Goal: Information Seeking & Learning: Find contact information

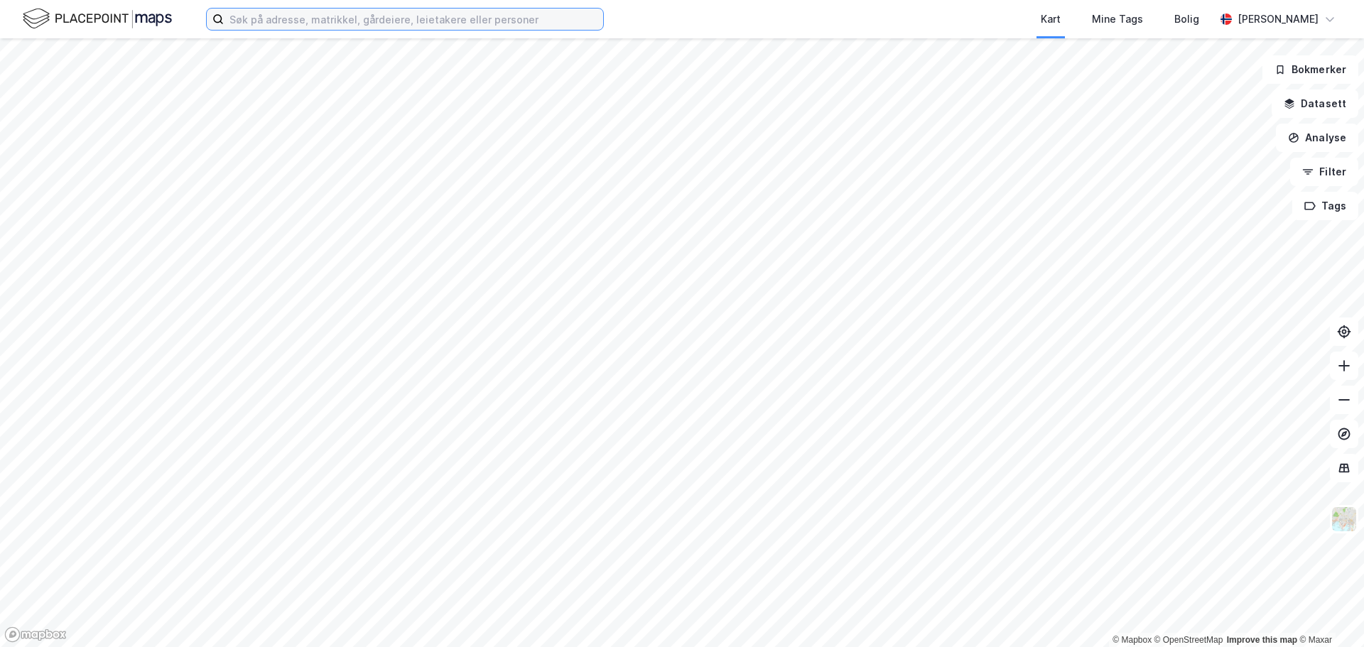
click at [387, 19] on input at bounding box center [413, 19] width 379 height 21
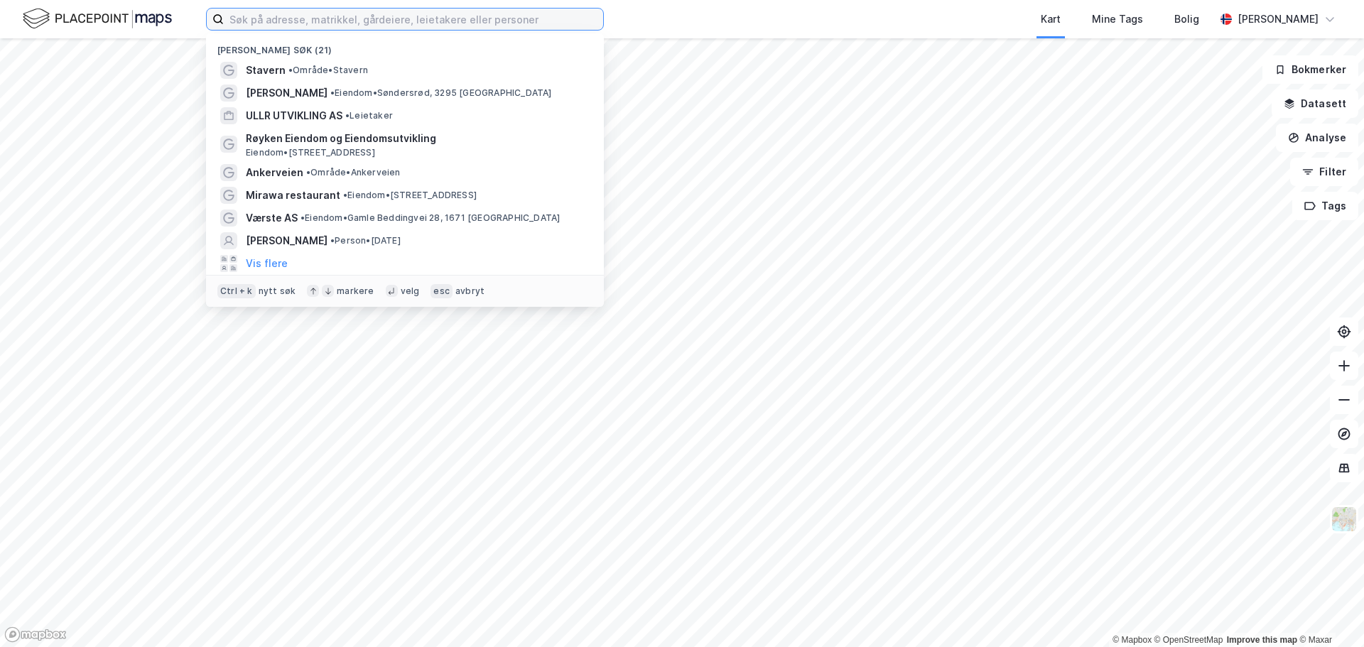
paste input "Skårersletta 55"
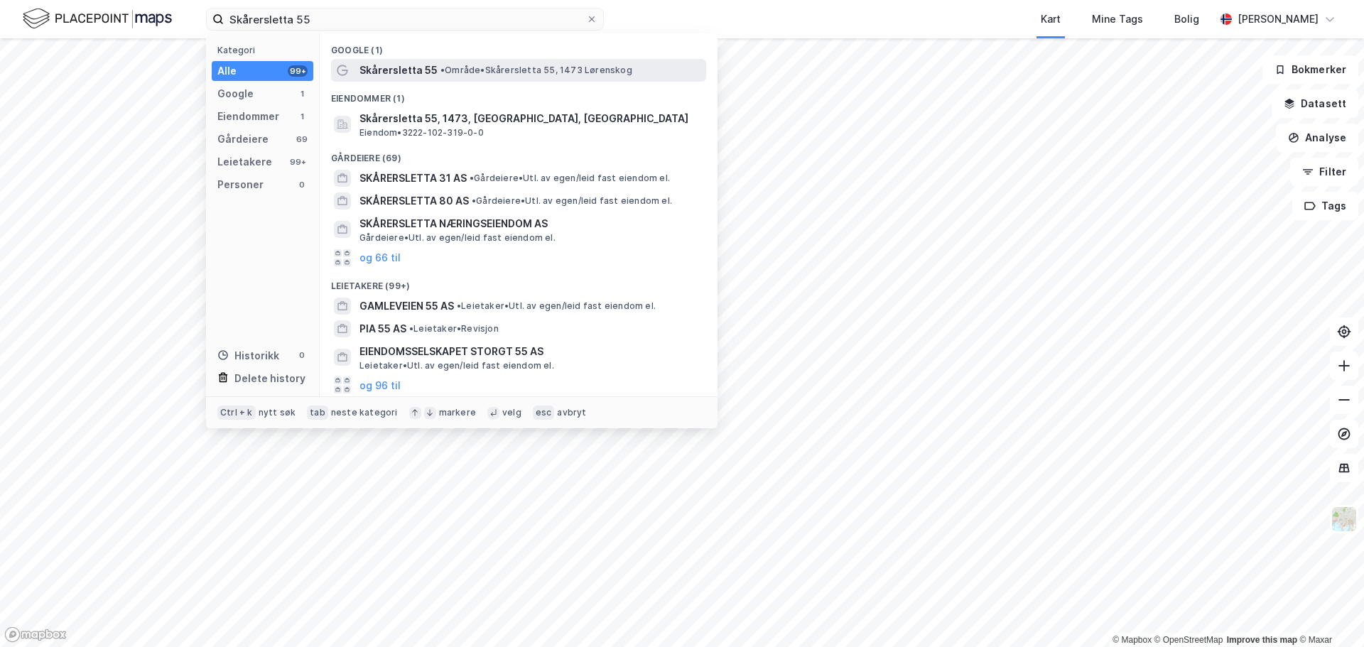
click at [379, 74] on span "Skårersletta 55" at bounding box center [398, 70] width 78 height 17
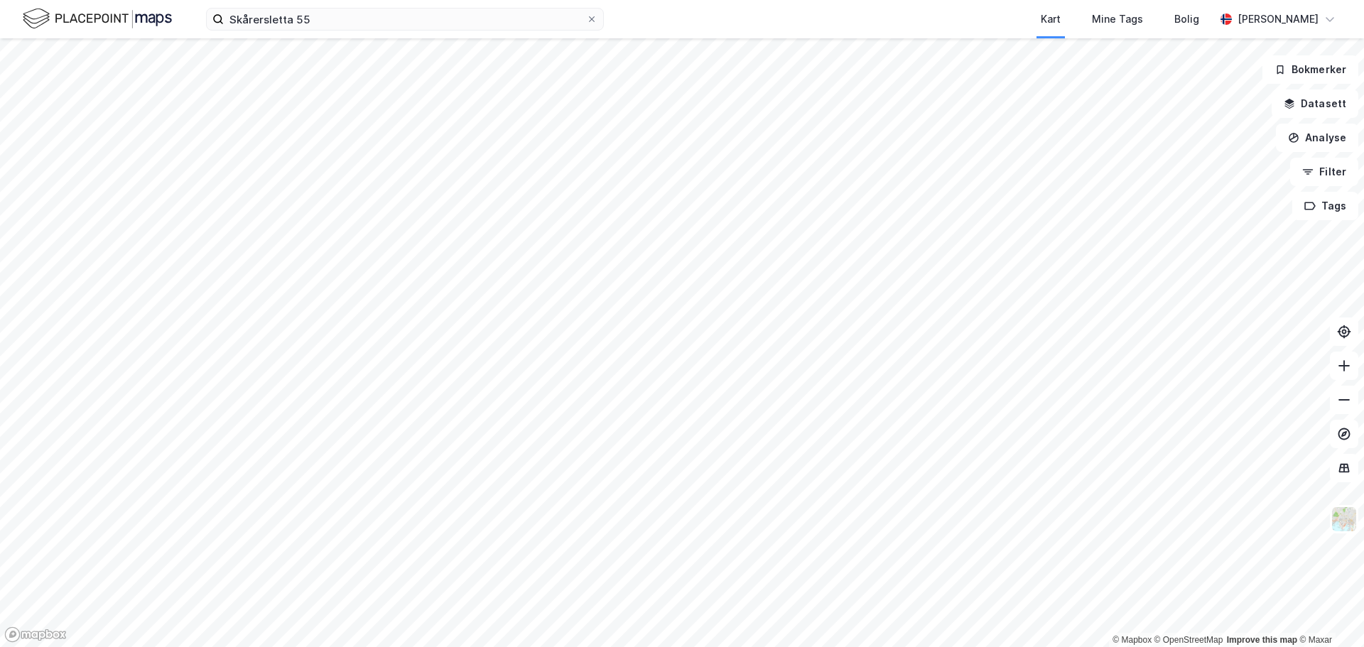
click at [360, 32] on div "Skårersletta 55 Kart Mine Tags Bolig [PERSON_NAME]" at bounding box center [682, 19] width 1364 height 38
click at [355, 21] on input "Skårersletta 55" at bounding box center [405, 19] width 362 height 21
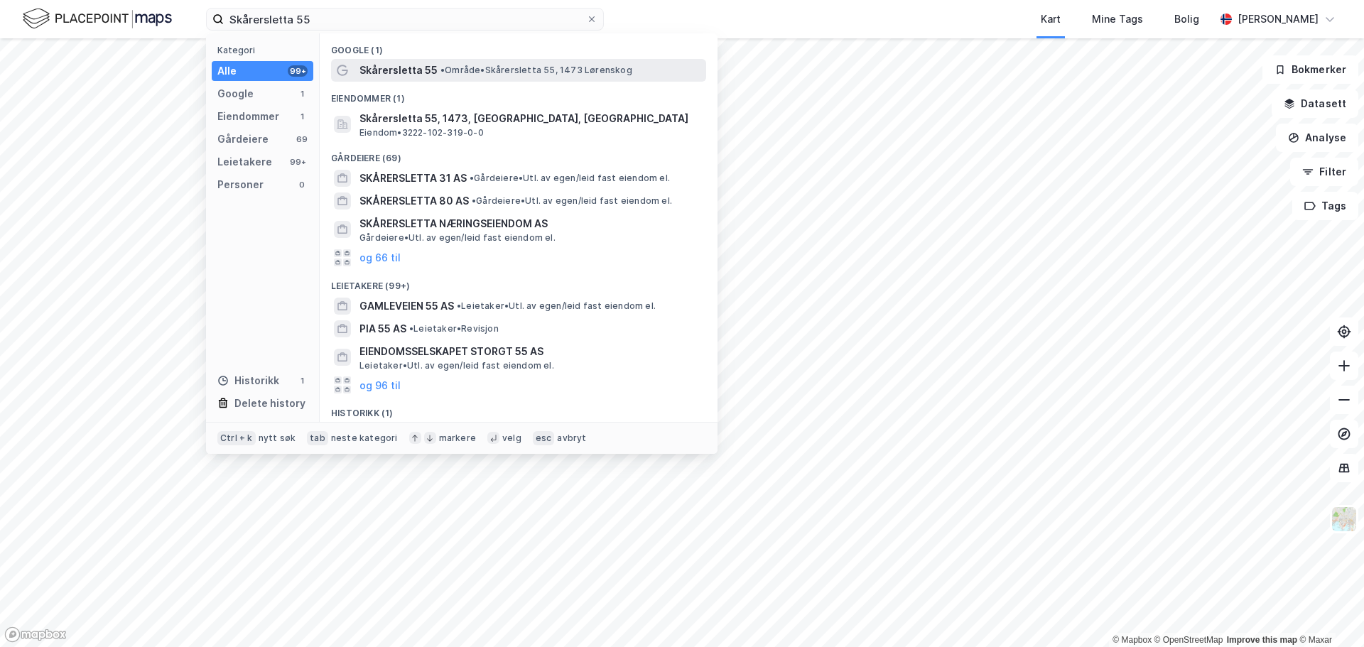
click at [418, 67] on span "Skårersletta 55" at bounding box center [398, 70] width 78 height 17
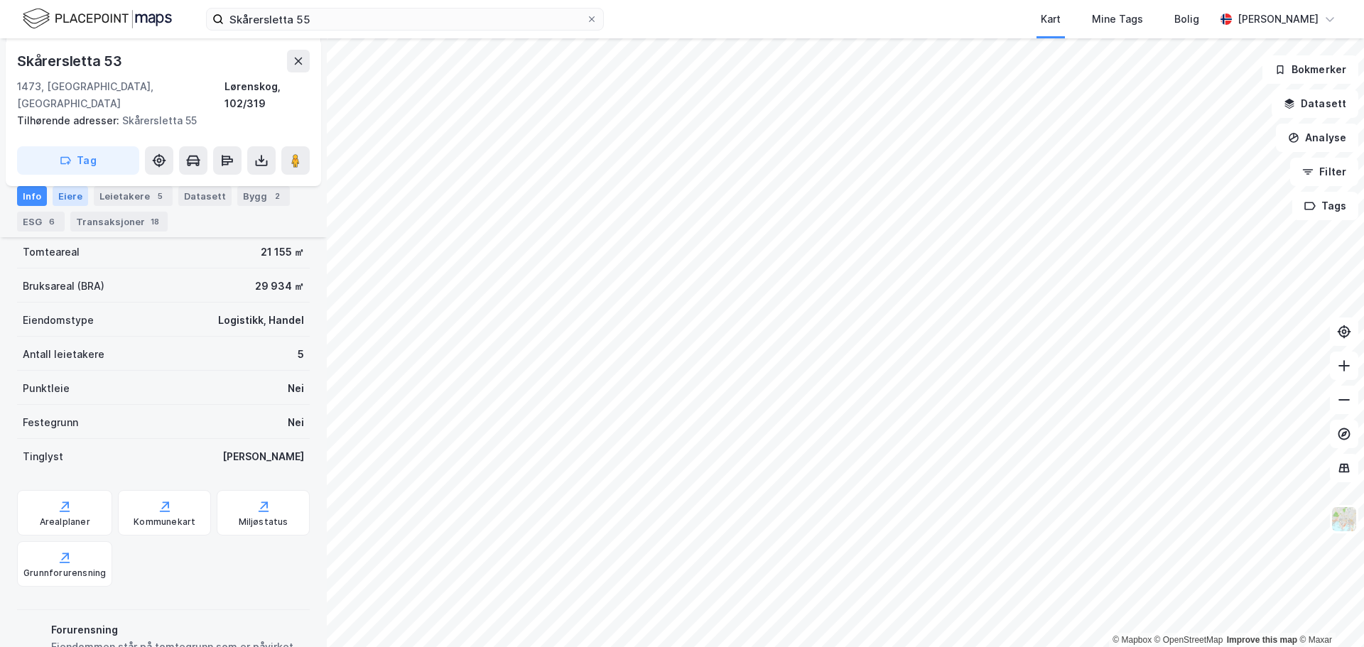
scroll to position [72, 0]
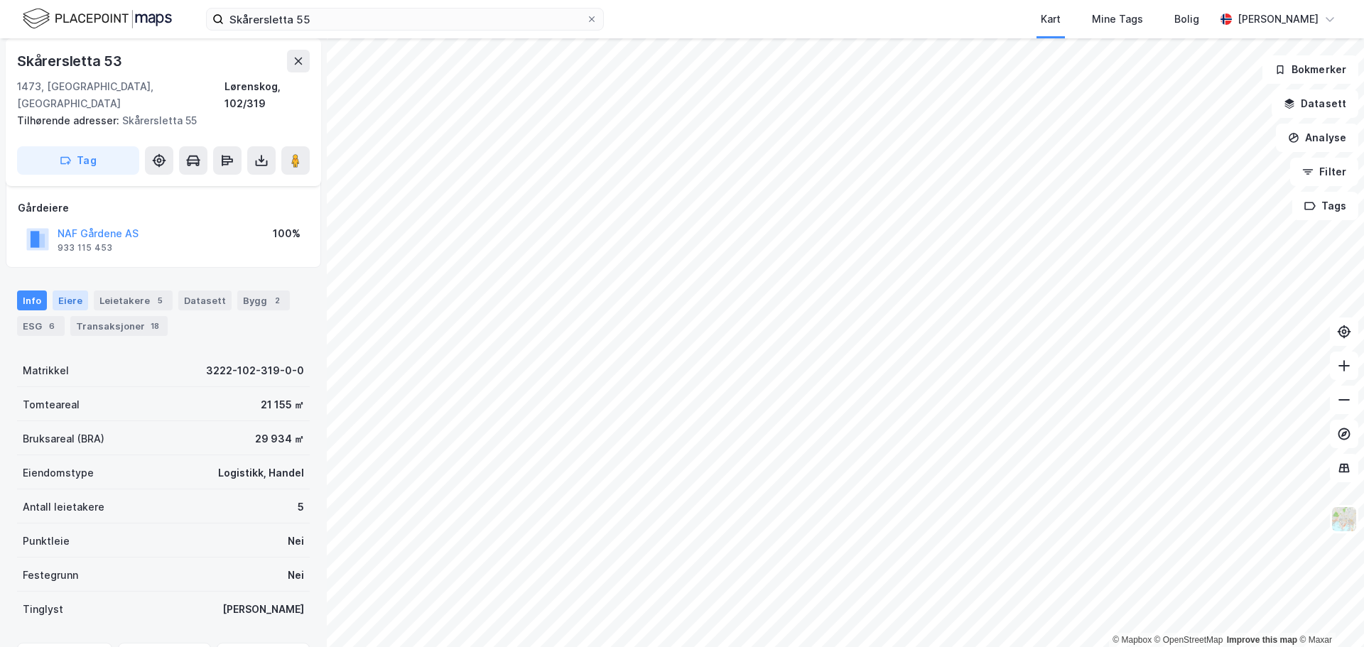
click at [75, 290] on div "Eiere" at bounding box center [71, 300] width 36 height 20
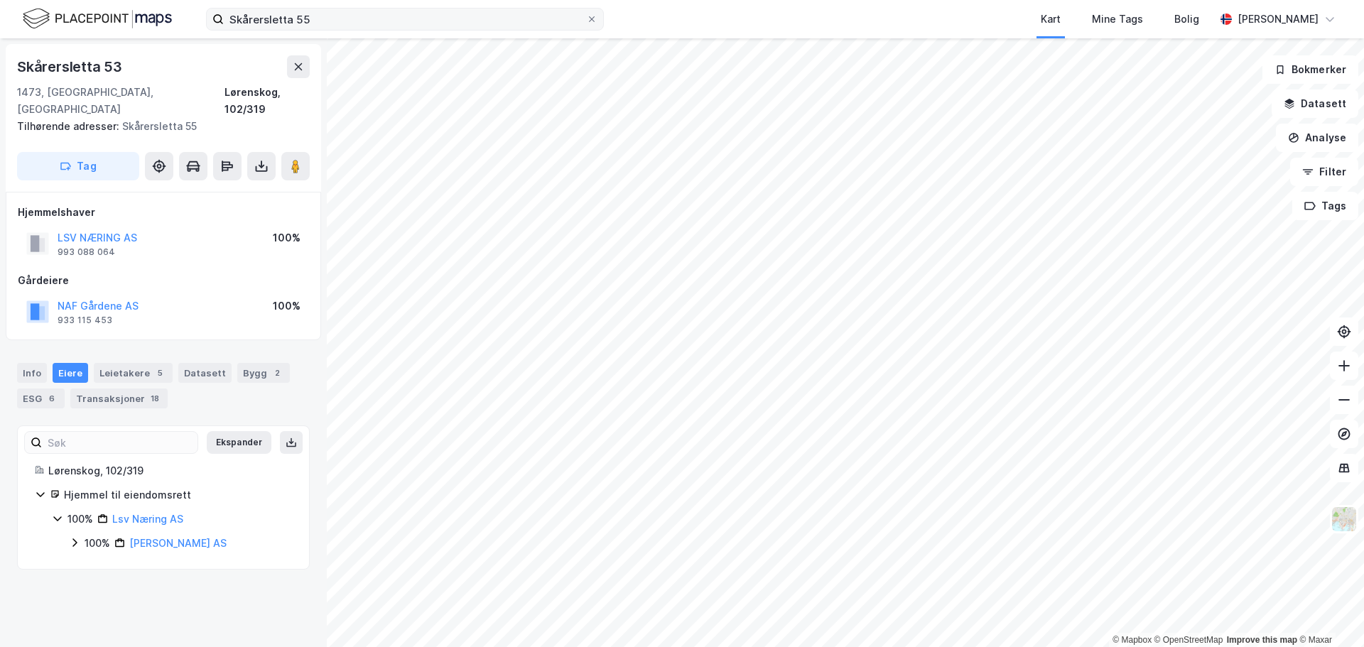
click at [352, 31] on div "Skårersletta 55 Kart Mine Tags Bolig [PERSON_NAME]" at bounding box center [682, 19] width 1364 height 38
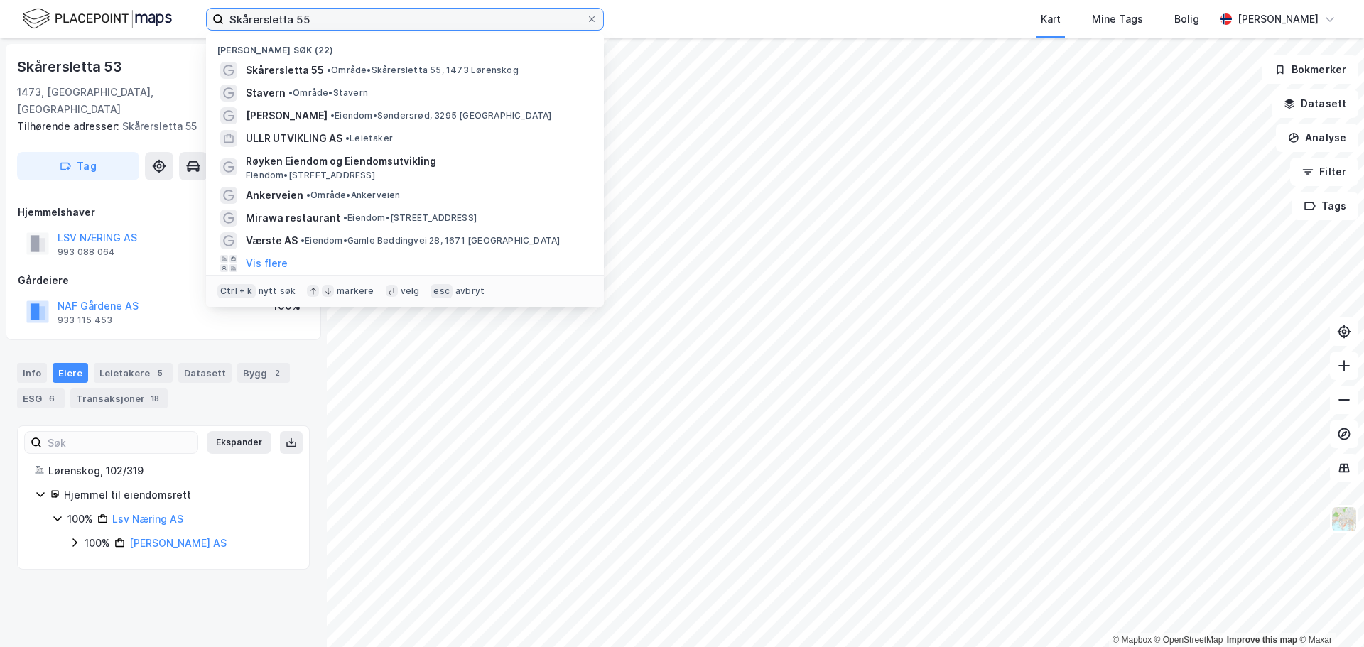
drag, startPoint x: 344, startPoint y: 22, endPoint x: 337, endPoint y: 21, distance: 7.1
click at [337, 21] on input "Skårersletta 55" at bounding box center [405, 19] width 362 height 21
drag, startPoint x: 340, startPoint y: 21, endPoint x: -88, endPoint y: 5, distance: 427.9
click at [0, 5] on html "Skårersletta 55 Nylige søk (22) Skårersletta 55 • Område • Skårersletta 55, 147…" at bounding box center [682, 323] width 1364 height 647
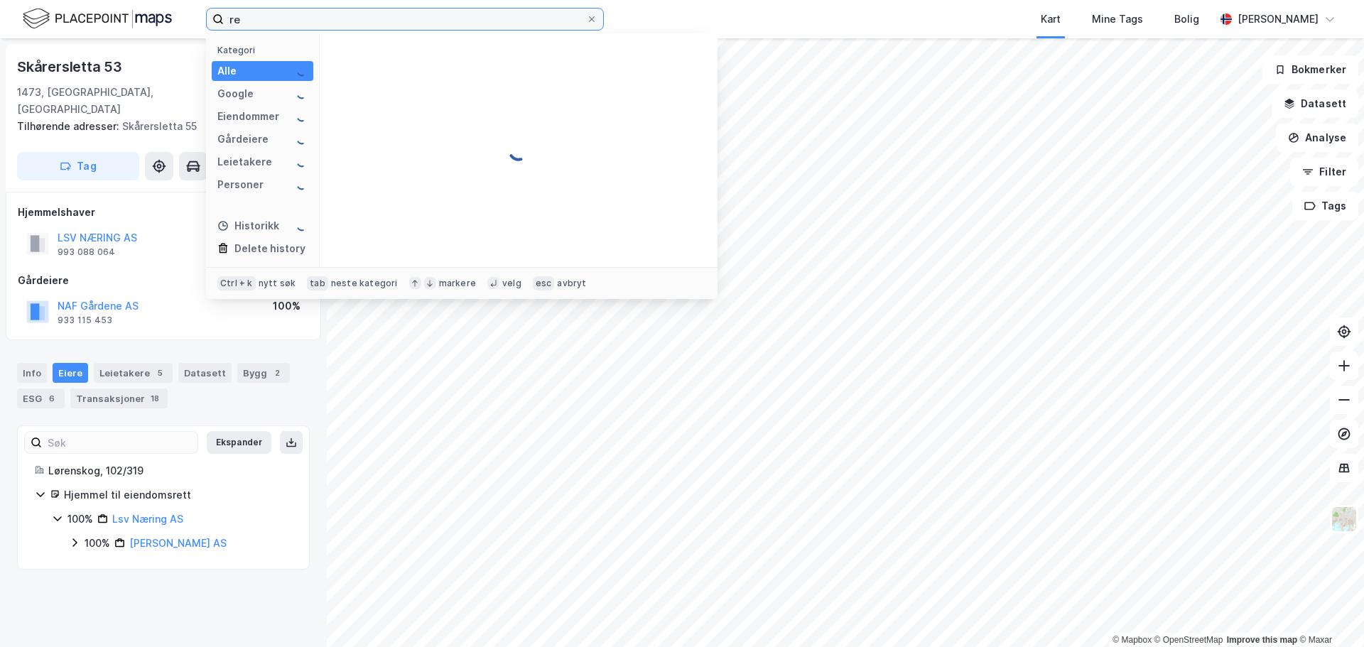
type input "r"
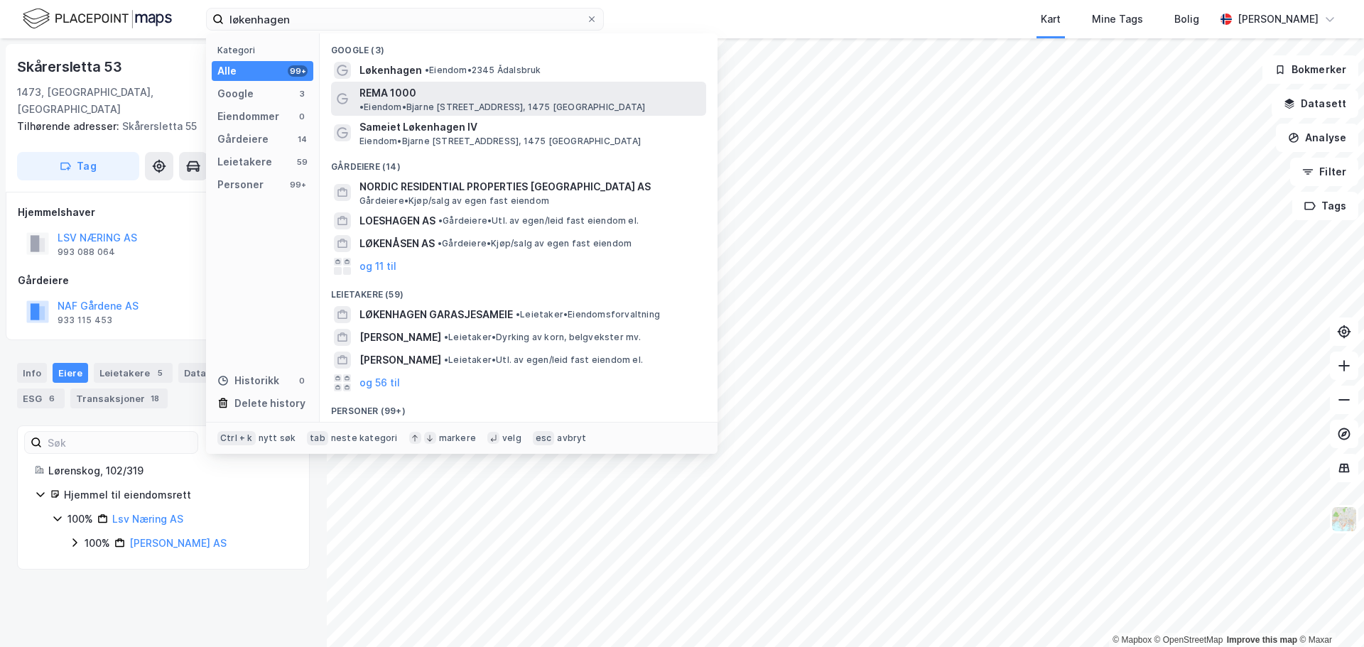
click at [405, 93] on span "REMA 1000" at bounding box center [387, 93] width 57 height 17
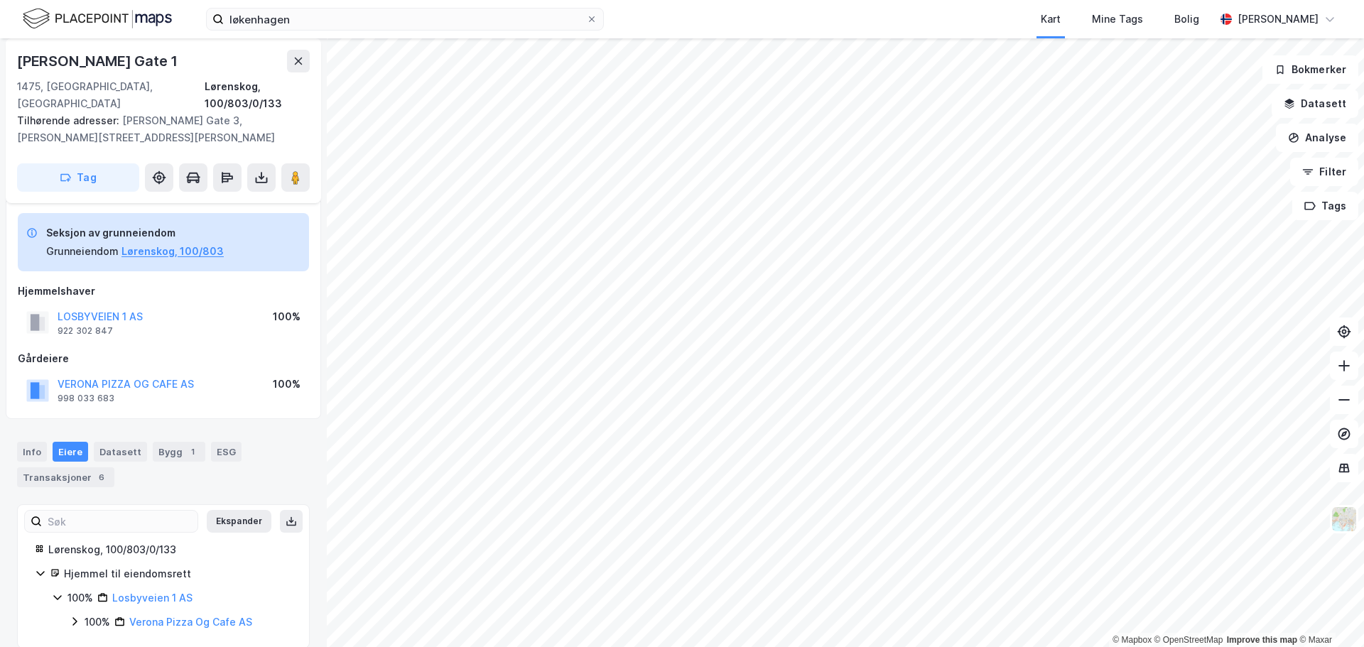
scroll to position [9, 0]
drag, startPoint x: 201, startPoint y: 582, endPoint x: 113, endPoint y: 577, distance: 88.3
click at [113, 588] on div "100% Losbyveien 1 AS" at bounding box center [179, 596] width 224 height 17
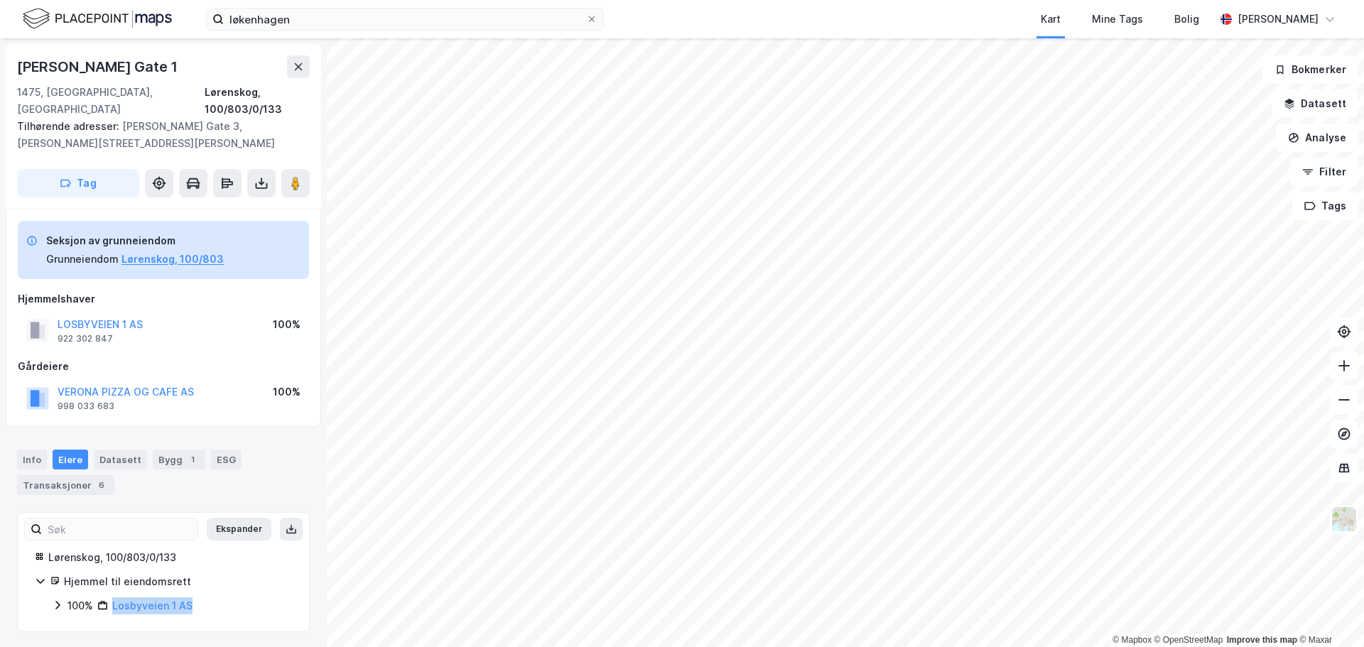
copy link "Losbyveien 1 AS"
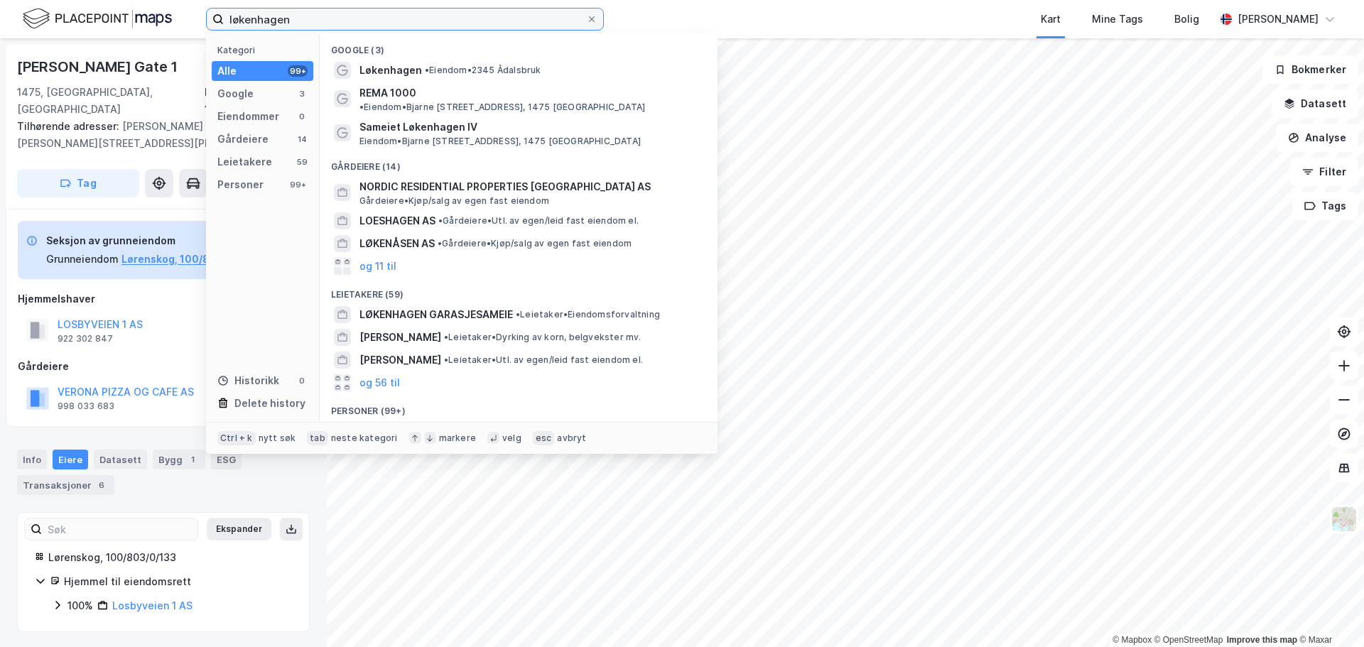
drag, startPoint x: 307, startPoint y: 20, endPoint x: -77, endPoint y: -17, distance: 386.0
click at [0, 0] on html "løkenhagen Kategori Alle 99+ Google 3 Eiendommer 0 Gårdeiere 14 Leietakere 59 P…" at bounding box center [682, 323] width 1364 height 647
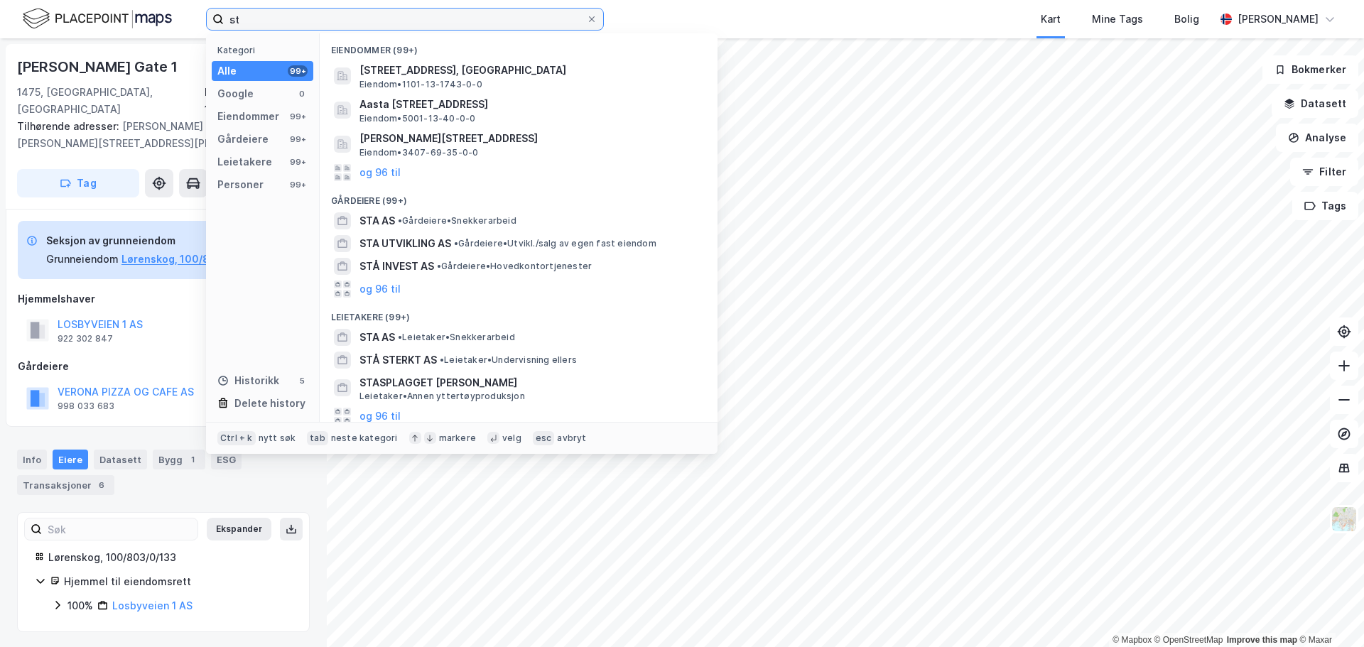
type input "s"
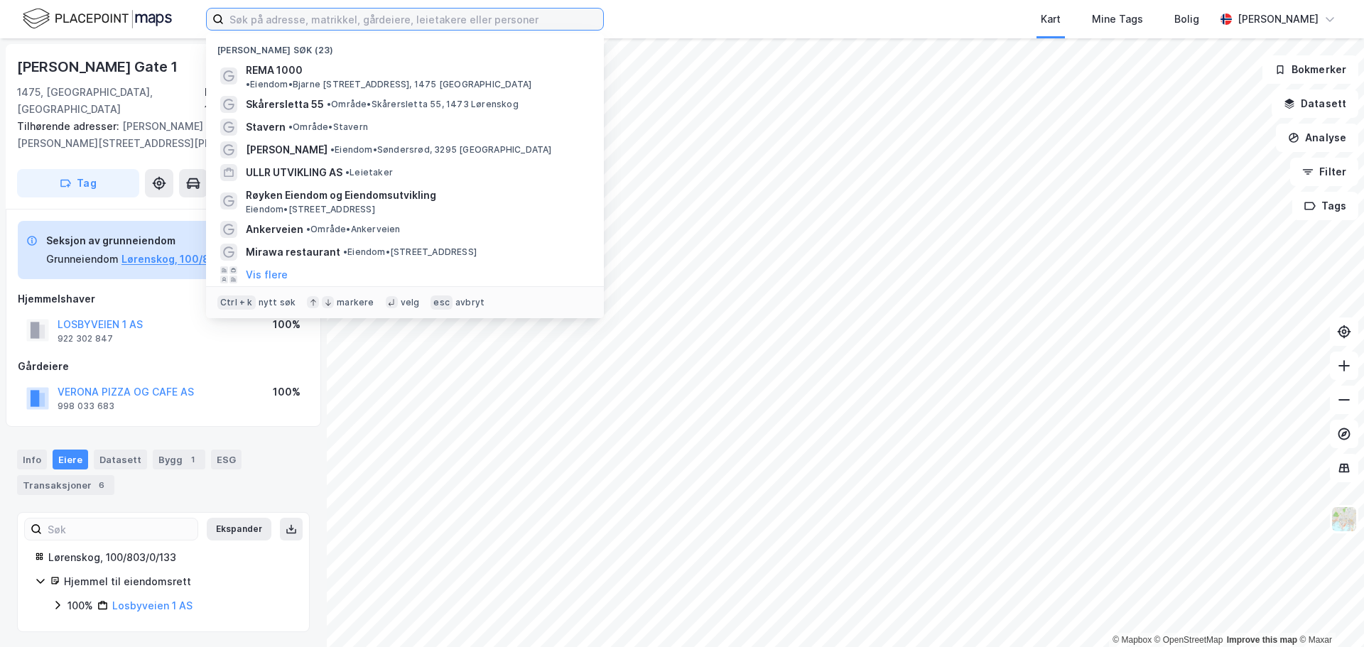
type input "a"
type input "[STREET_ADDRESS]"
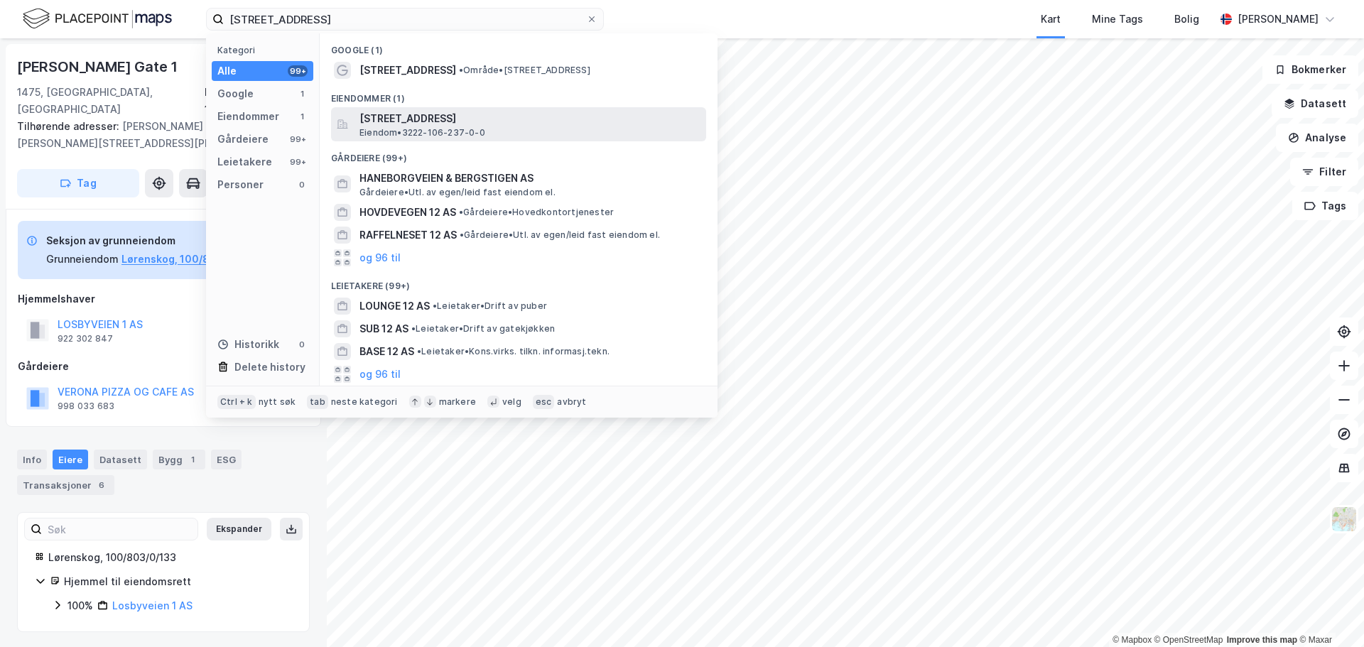
click at [447, 127] on span "Eiendom • 3222-106-237-0-0" at bounding box center [422, 132] width 126 height 11
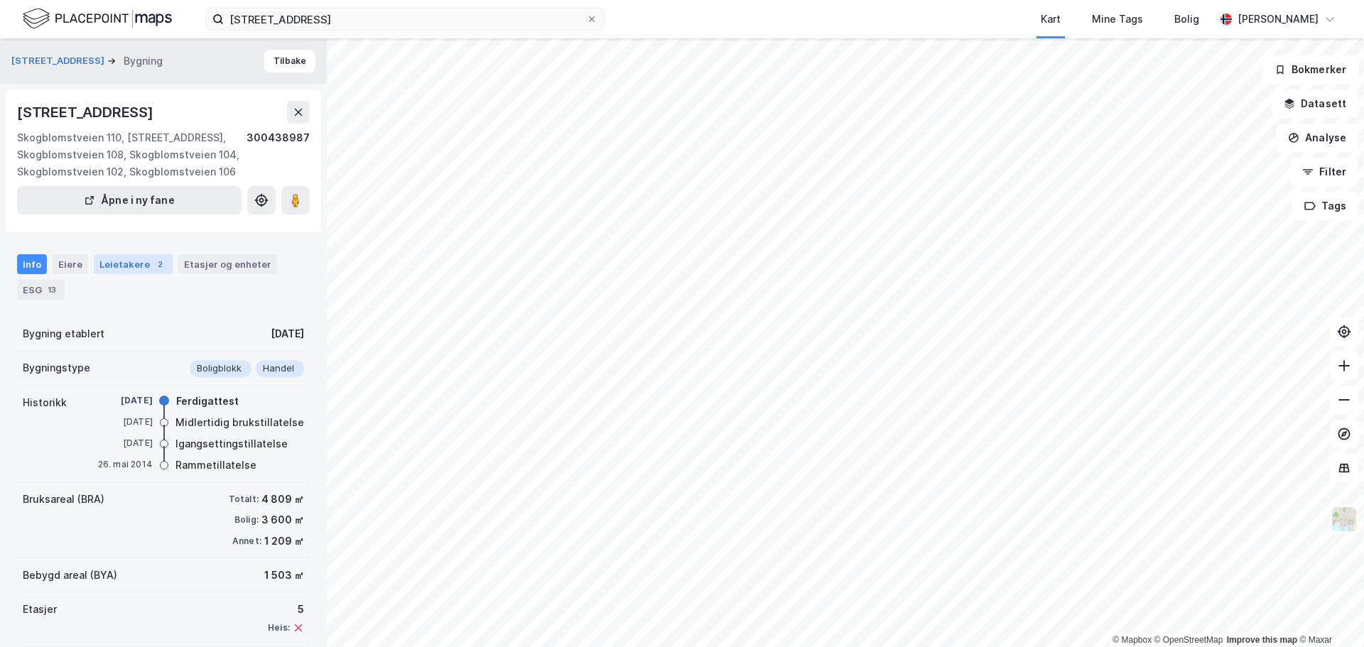
click at [121, 266] on div "Leietakere 2" at bounding box center [133, 264] width 79 height 20
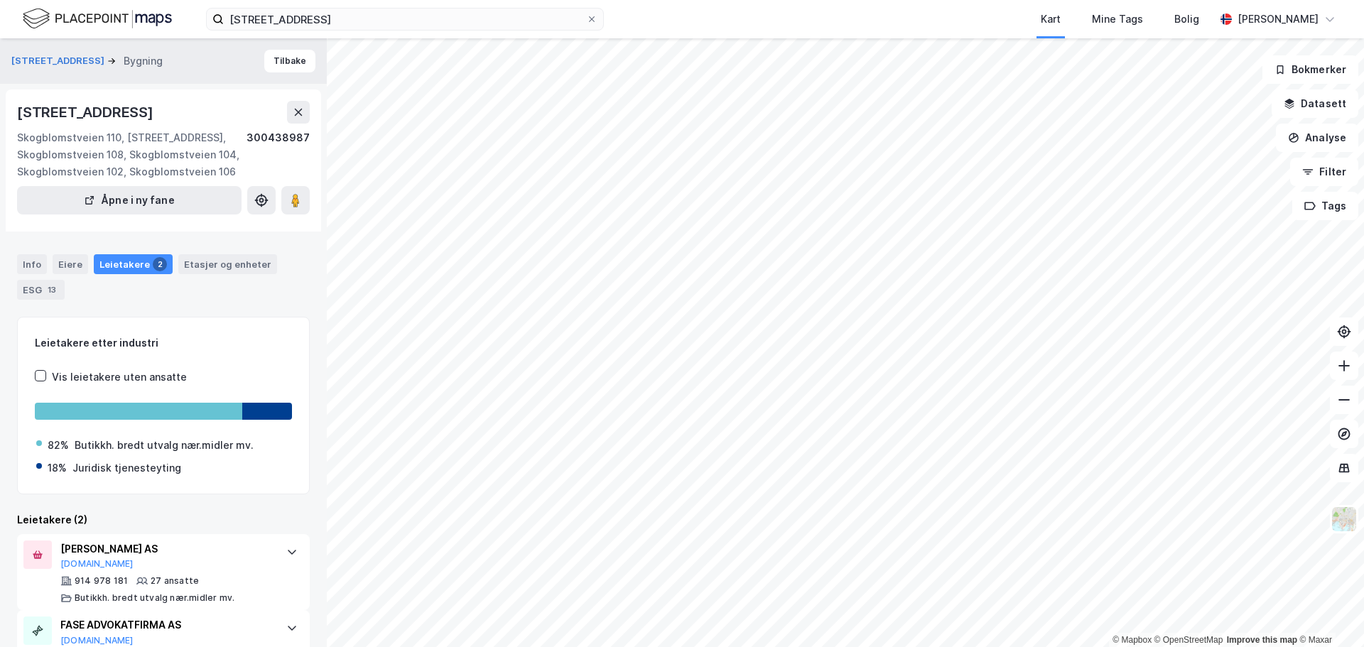
scroll to position [58, 0]
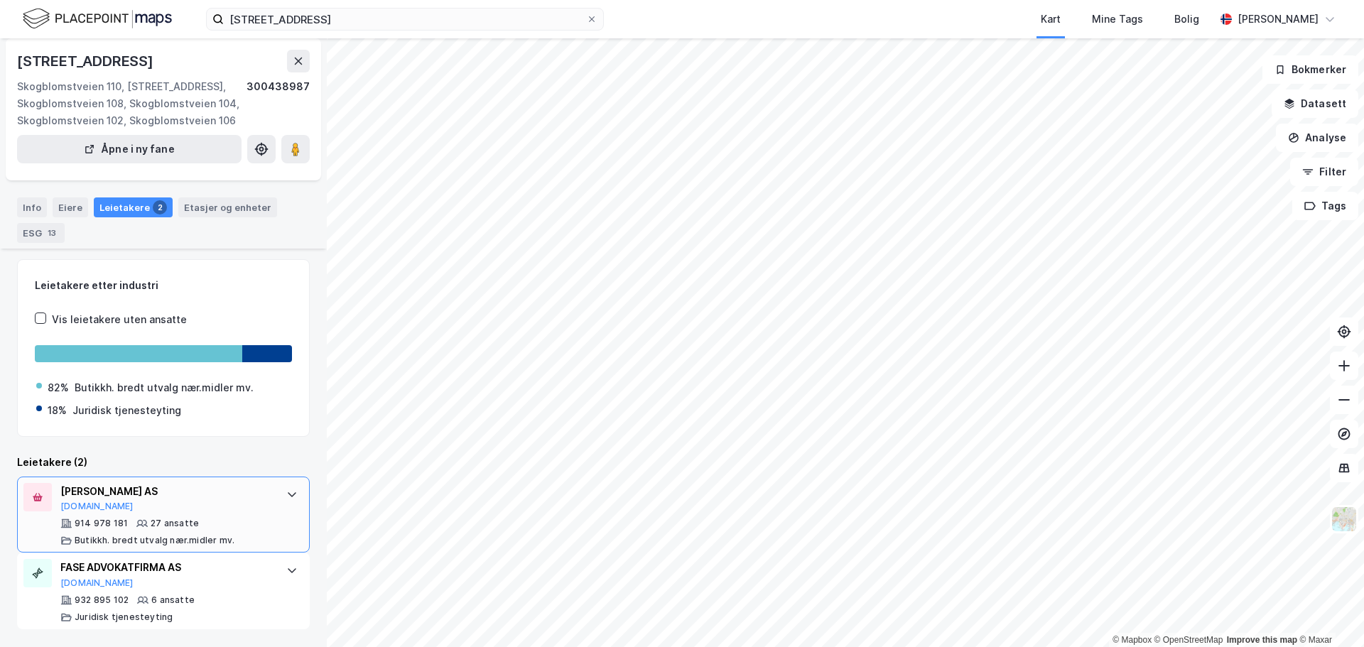
drag, startPoint x: 189, startPoint y: 496, endPoint x: 61, endPoint y: 488, distance: 128.1
click at [61, 488] on div "[PERSON_NAME] AS" at bounding box center [166, 491] width 212 height 17
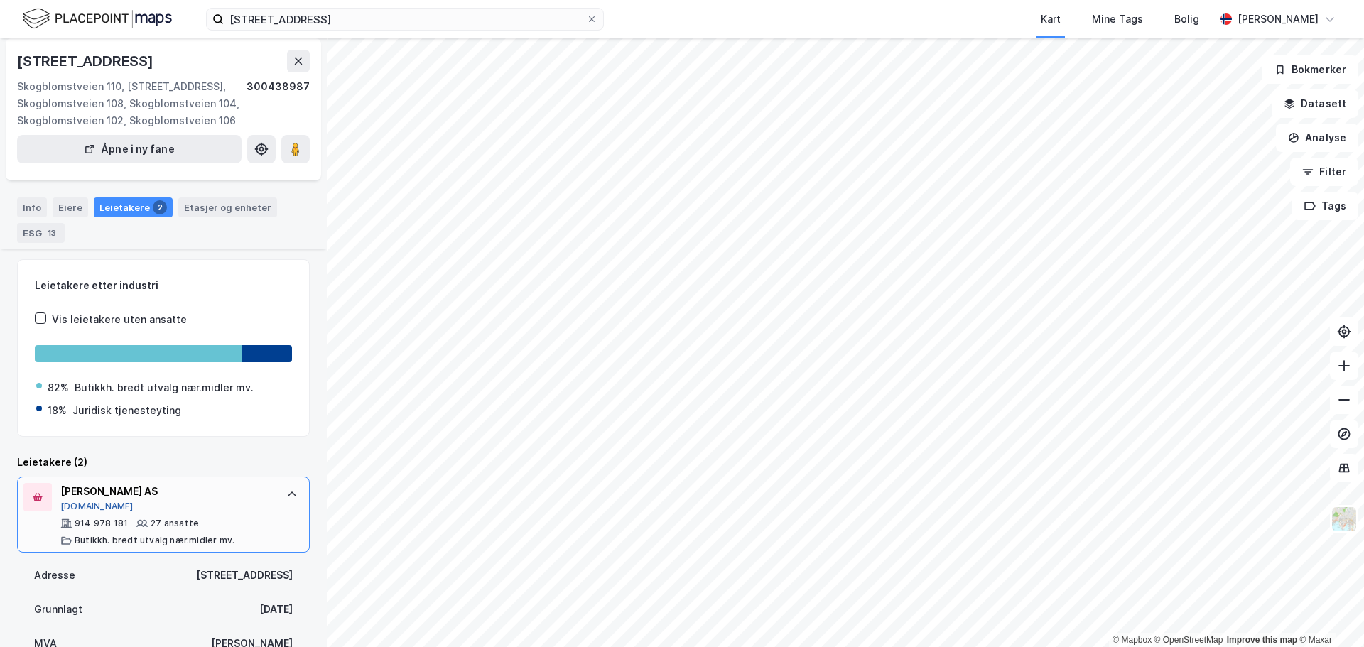
click at [73, 504] on button "[DOMAIN_NAME]" at bounding box center [96, 506] width 73 height 11
